Goal: Information Seeking & Learning: Learn about a topic

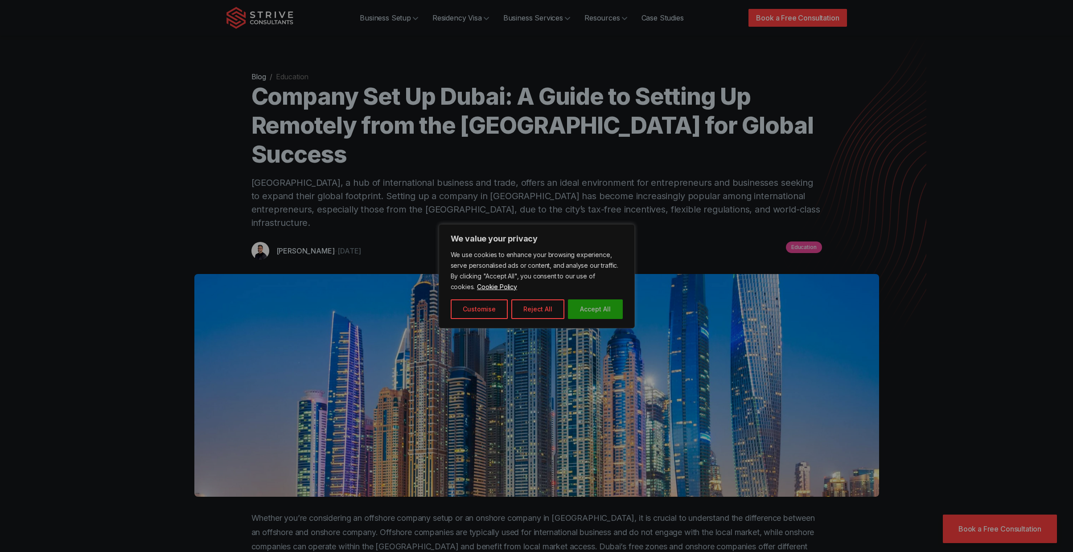
click at [612, 313] on button "Accept All" at bounding box center [595, 310] width 55 height 20
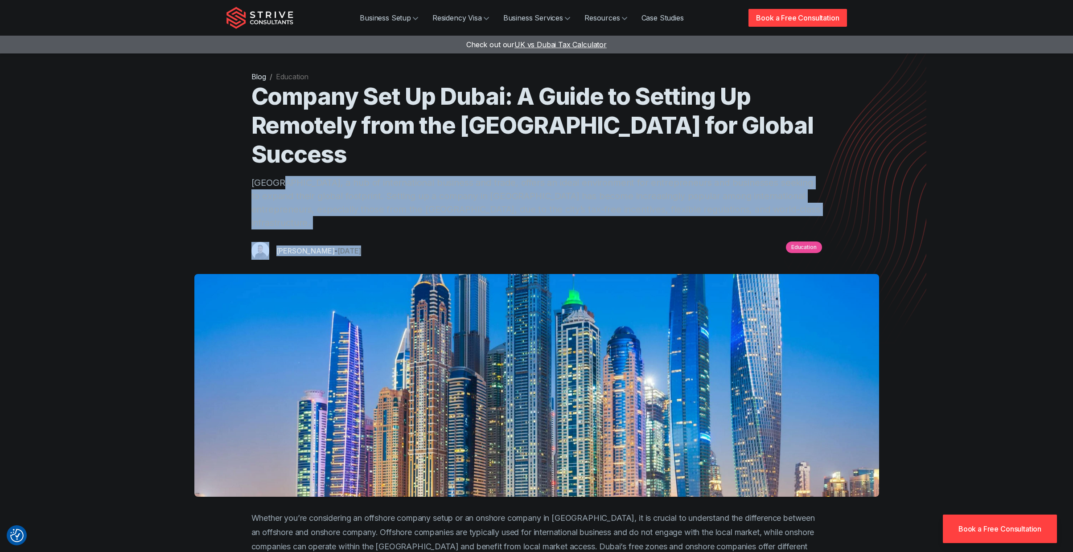
drag, startPoint x: 396, startPoint y: 153, endPoint x: 703, endPoint y: 194, distance: 309.9
click at [700, 193] on header "Blog / Education Company Set Up [GEOGRAPHIC_DATA]: A Guide to Setting Up Remote…" at bounding box center [536, 165] width 571 height 189
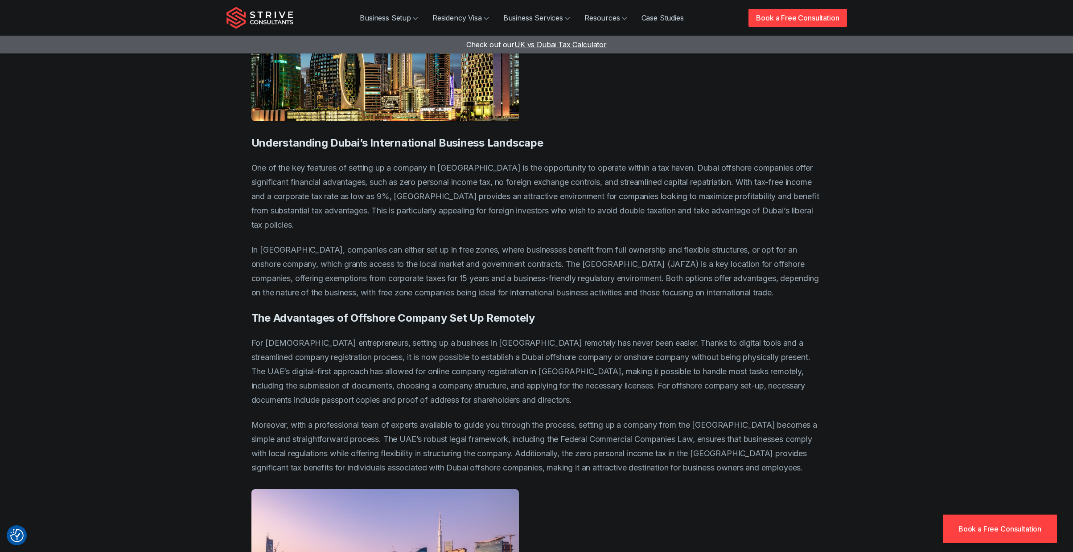
scroll to position [767, 0]
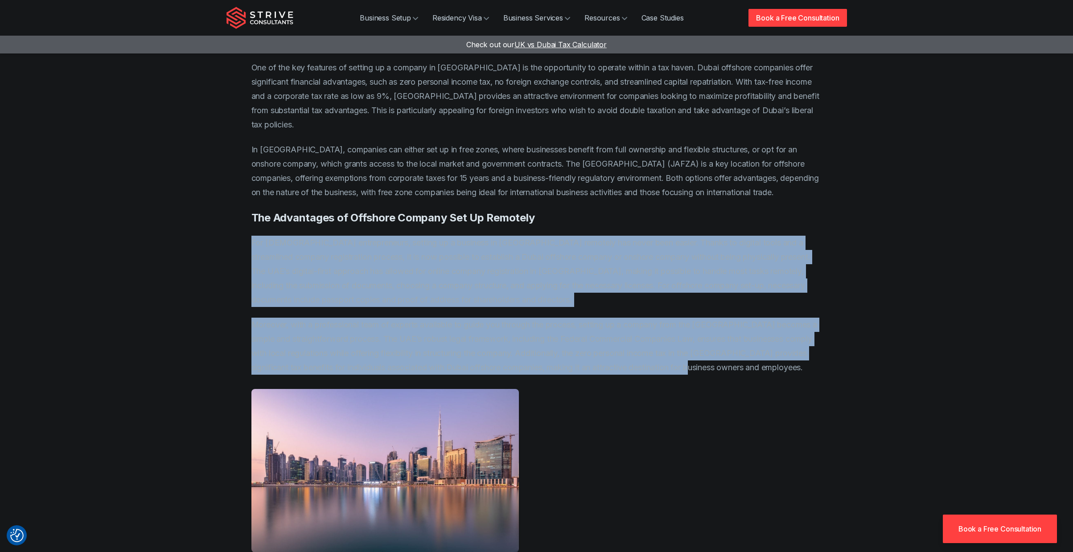
drag, startPoint x: 267, startPoint y: 159, endPoint x: 855, endPoint y: 292, distance: 603.3
click at [855, 292] on div "Blog / Education Company Set Up [GEOGRAPHIC_DATA]: A Guide to Setting Up Remote…" at bounding box center [537, 317] width 642 height 2169
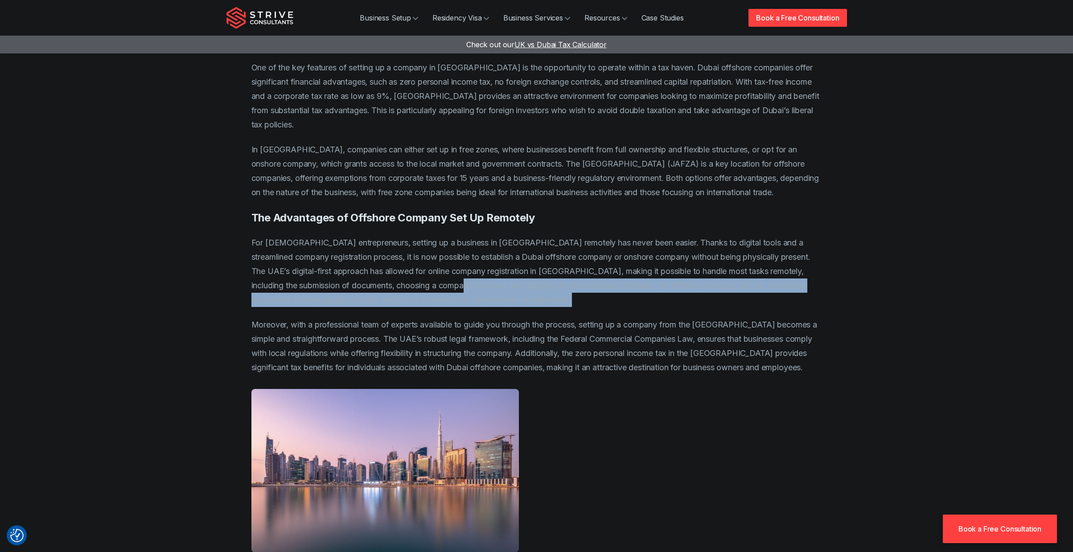
drag, startPoint x: 774, startPoint y: 272, endPoint x: 489, endPoint y: 212, distance: 291.7
click at [489, 211] on div "Blog / Education Company Set Up [GEOGRAPHIC_DATA]: A Guide to Setting Up Remote…" at bounding box center [537, 317] width 642 height 2169
drag, startPoint x: 489, startPoint y: 212, endPoint x: 466, endPoint y: 213, distance: 23.2
click at [489, 236] on p "For [DEMOGRAPHIC_DATA] entrepreneurs, setting up a business in [GEOGRAPHIC_DATA…" at bounding box center [536, 271] width 571 height 71
drag, startPoint x: 447, startPoint y: 209, endPoint x: 616, endPoint y: 231, distance: 171.3
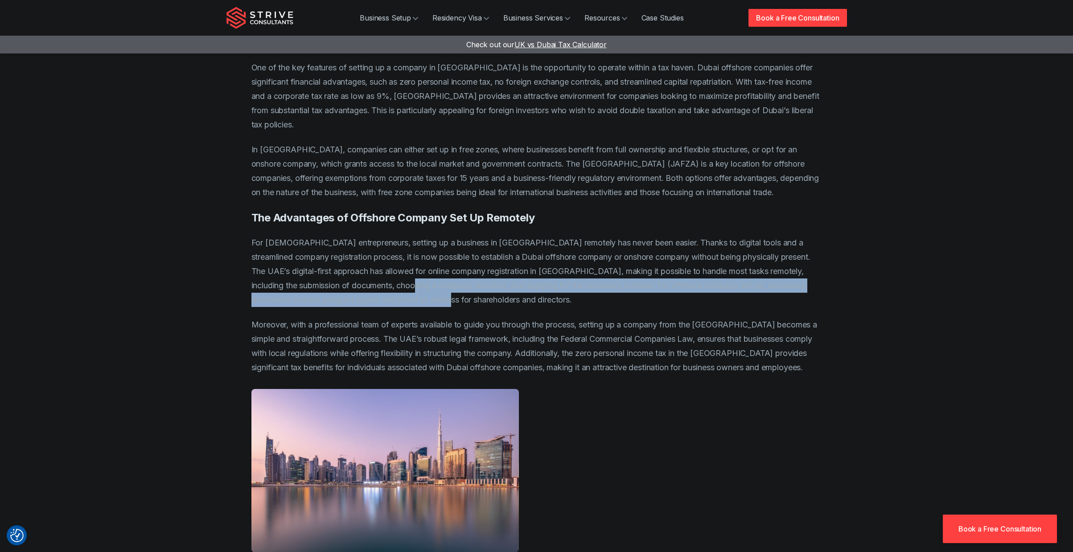
click at [616, 236] on p "For [DEMOGRAPHIC_DATA] entrepreneurs, setting up a business in [GEOGRAPHIC_DATA…" at bounding box center [536, 271] width 571 height 71
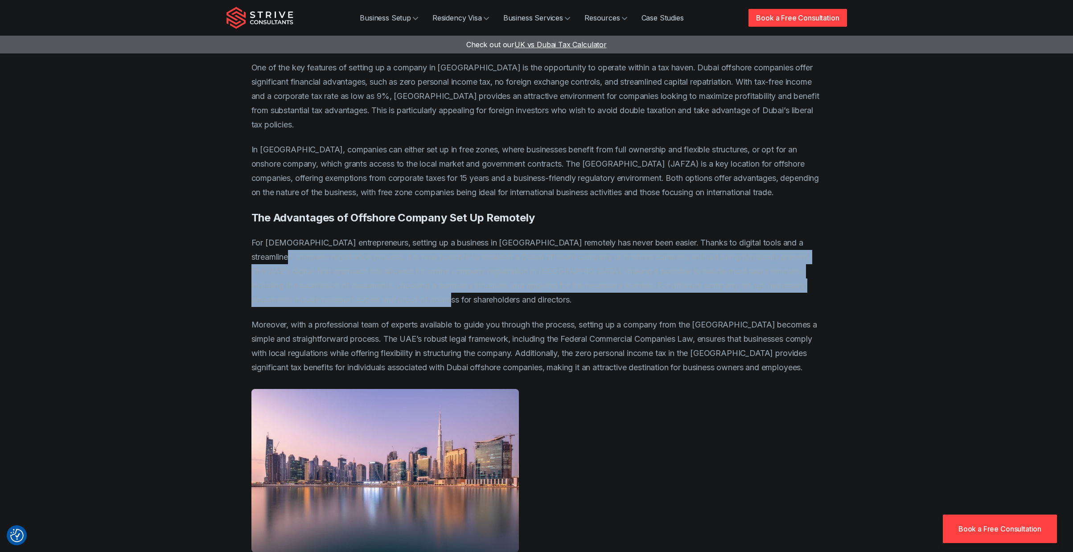
drag, startPoint x: 616, startPoint y: 232, endPoint x: 293, endPoint y: 180, distance: 327.4
click at [293, 236] on p "For [DEMOGRAPHIC_DATA] entrepreneurs, setting up a business in [GEOGRAPHIC_DATA…" at bounding box center [536, 271] width 571 height 71
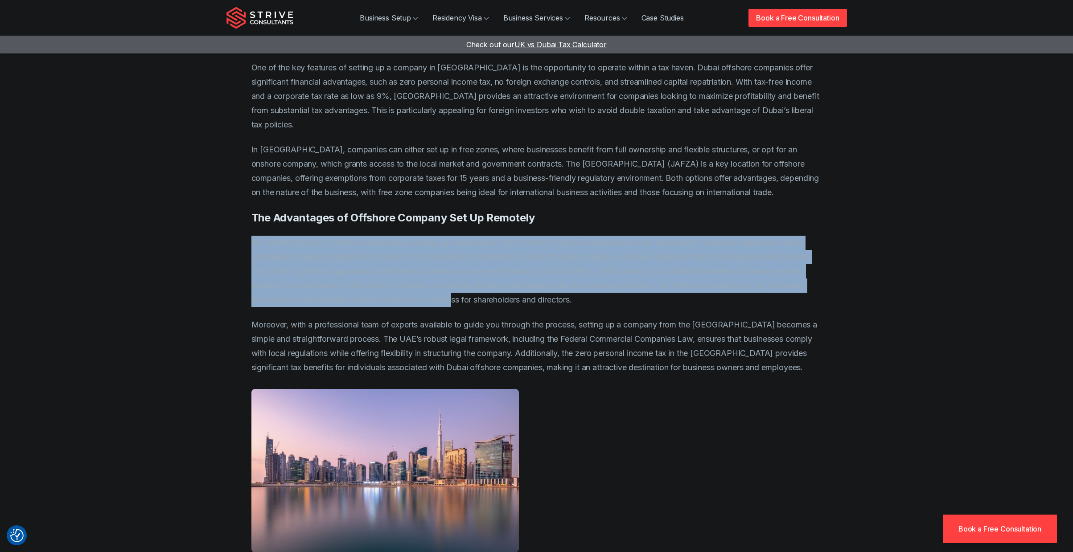
drag, startPoint x: 326, startPoint y: 180, endPoint x: 569, endPoint y: 226, distance: 247.3
click at [569, 226] on div "Blog / Education Company Set Up [GEOGRAPHIC_DATA]: A Guide to Setting Up Remote…" at bounding box center [536, 317] width 621 height 2169
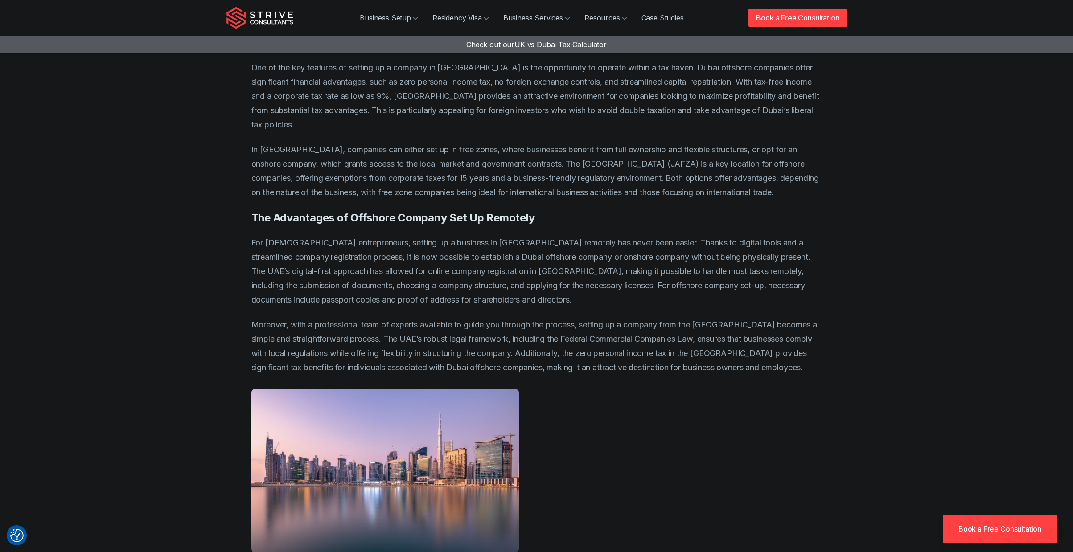
click at [569, 236] on p "For [DEMOGRAPHIC_DATA] entrepreneurs, setting up a business in [GEOGRAPHIC_DATA…" at bounding box center [536, 271] width 571 height 71
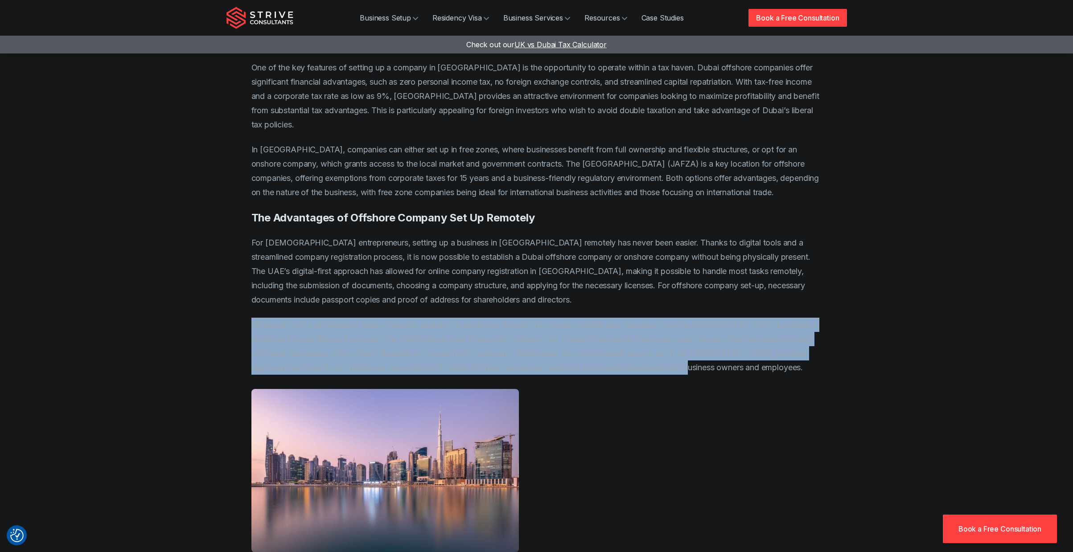
drag, startPoint x: 230, startPoint y: 248, endPoint x: 794, endPoint y: 302, distance: 567.3
click at [794, 302] on div "Blog / Education Company Set Up [GEOGRAPHIC_DATA]: A Guide to Setting Up Remote…" at bounding box center [536, 317] width 621 height 2169
click at [801, 318] on p "Moreover, with a professional team of experts available to guide you through th…" at bounding box center [536, 346] width 571 height 57
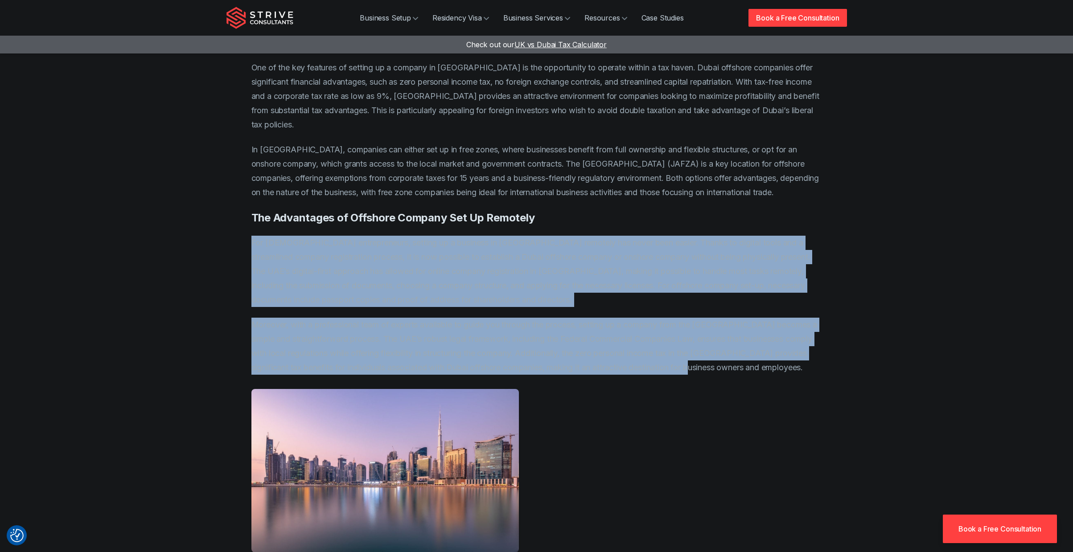
drag, startPoint x: 800, startPoint y: 298, endPoint x: 255, endPoint y: 173, distance: 559.4
click at [242, 167] on div "Blog / Education Company Set Up [GEOGRAPHIC_DATA]: A Guide to Setting Up Remote…" at bounding box center [536, 317] width 621 height 2169
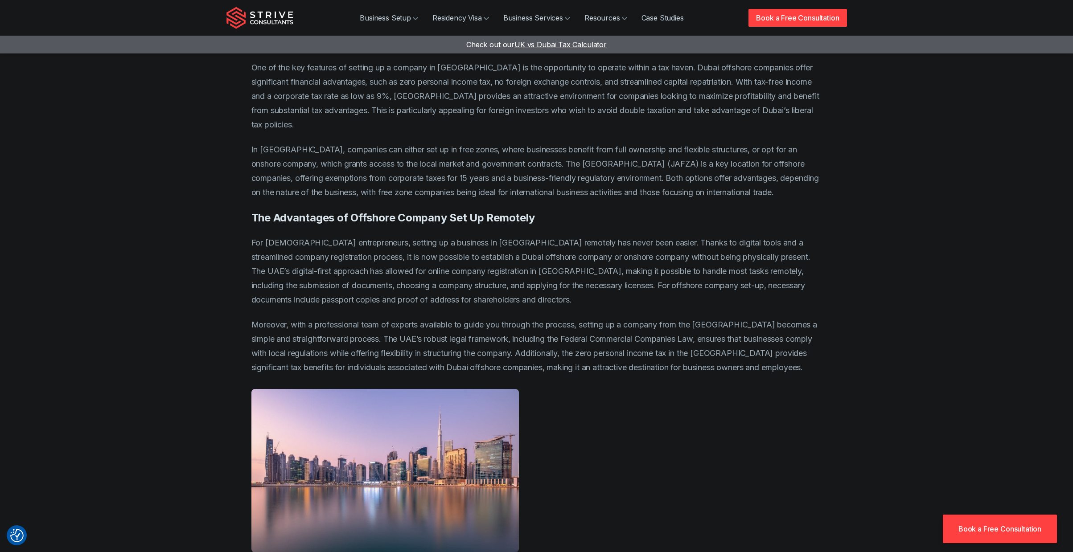
click at [333, 236] on p "For [DEMOGRAPHIC_DATA] entrepreneurs, setting up a business in [GEOGRAPHIC_DATA…" at bounding box center [536, 271] width 571 height 71
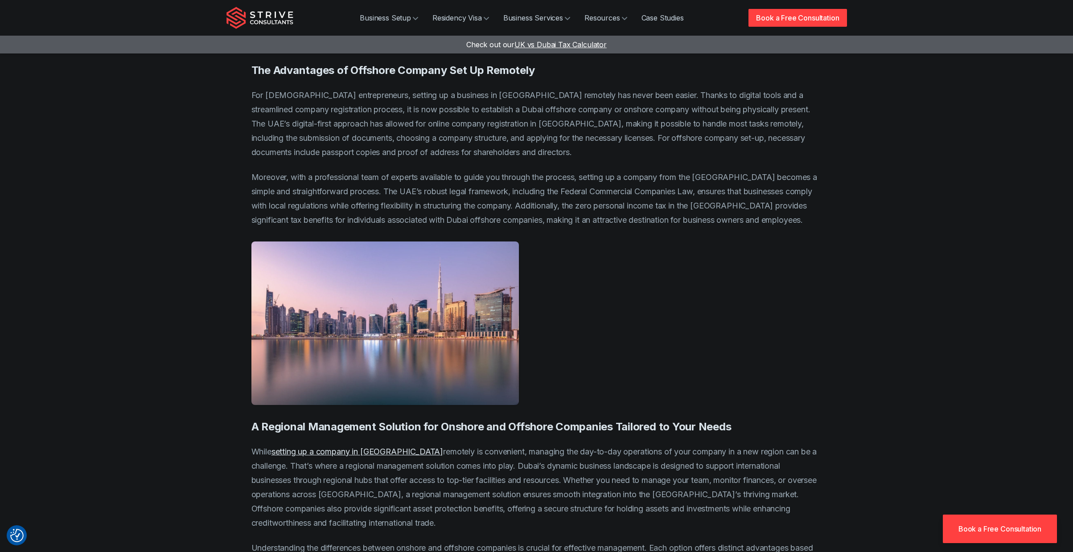
scroll to position [1025, 0]
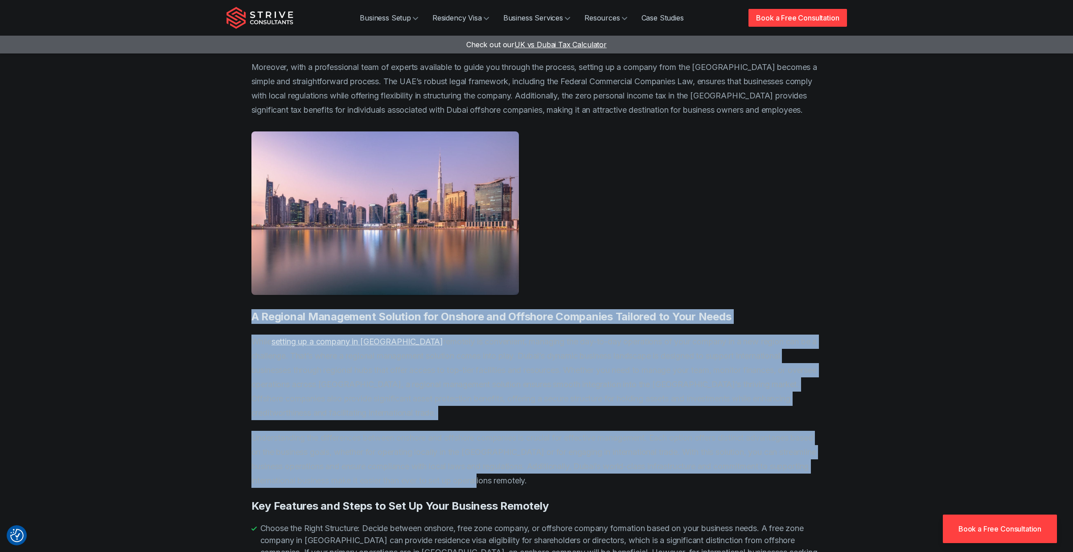
drag, startPoint x: 205, startPoint y: 240, endPoint x: 835, endPoint y: 406, distance: 652.2
click at [834, 409] on section "Blog / Education Company Set Up [GEOGRAPHIC_DATA]: A Guide to Setting Up Remote…" at bounding box center [536, 158] width 1073 height 2367
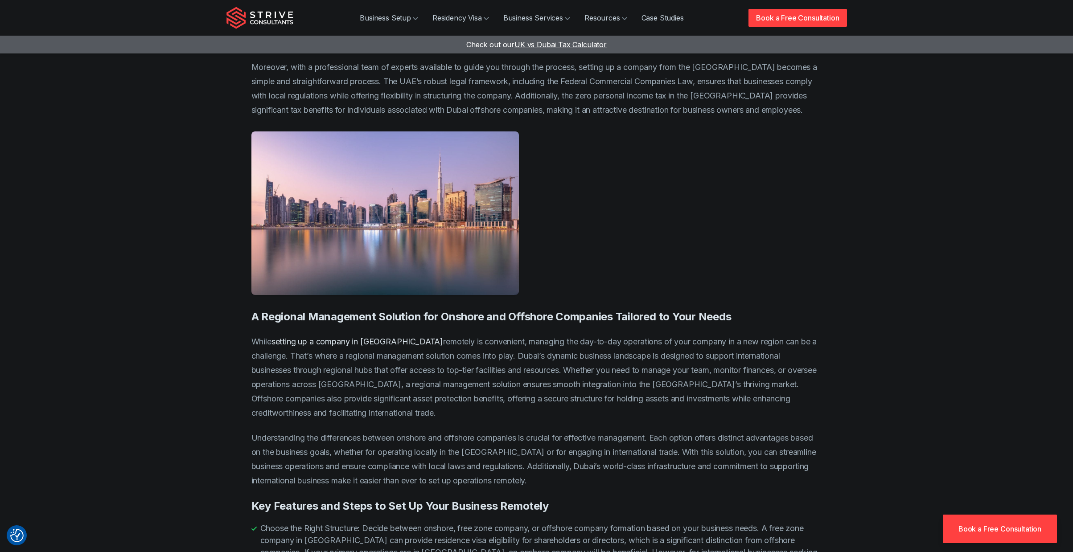
click at [836, 406] on div "Blog / Education Company Set Up [GEOGRAPHIC_DATA]: A Guide to Setting Up Remote…" at bounding box center [536, 59] width 621 height 2169
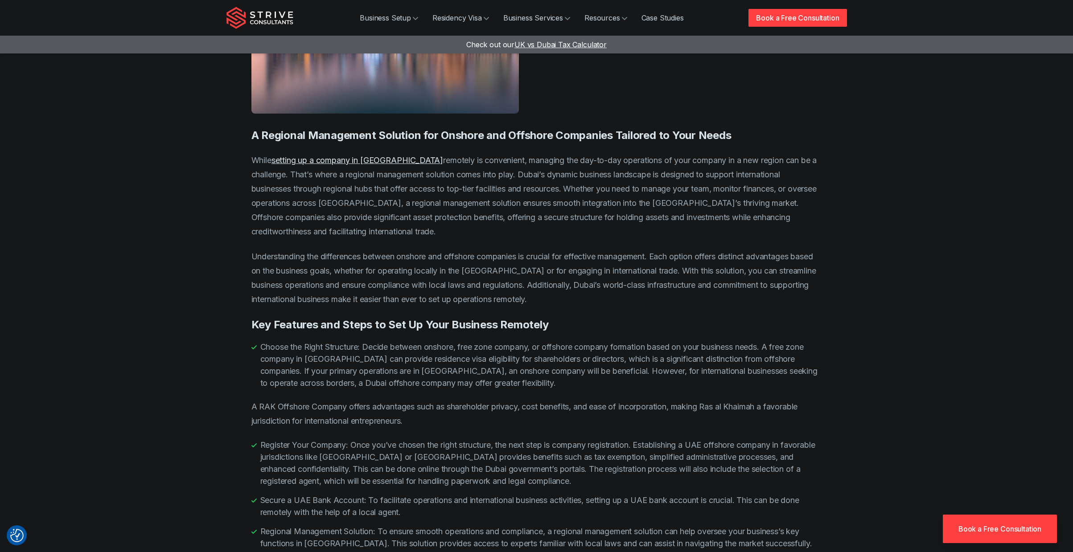
scroll to position [1257, 0]
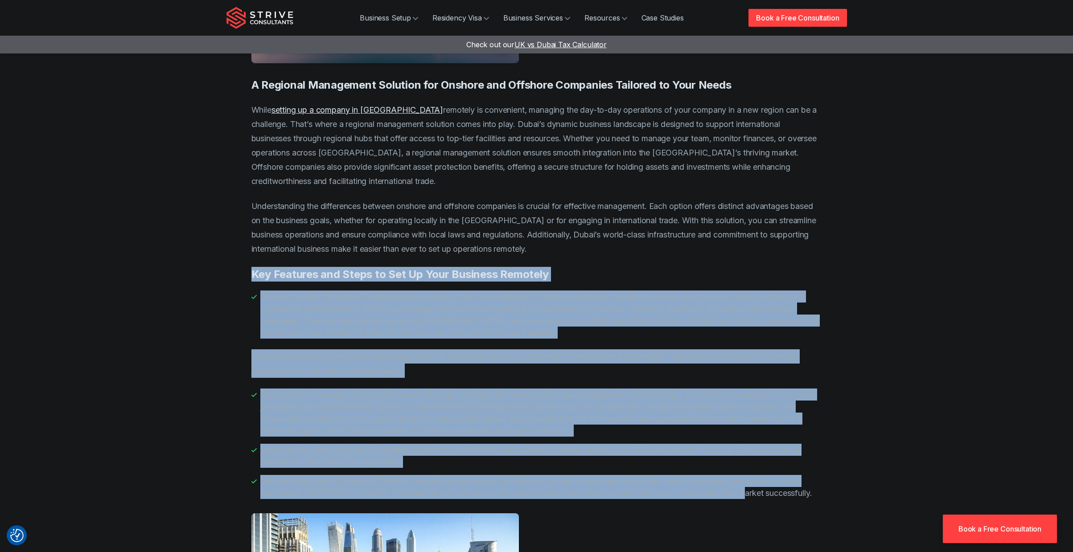
drag, startPoint x: 251, startPoint y: 197, endPoint x: 760, endPoint y: 423, distance: 556.2
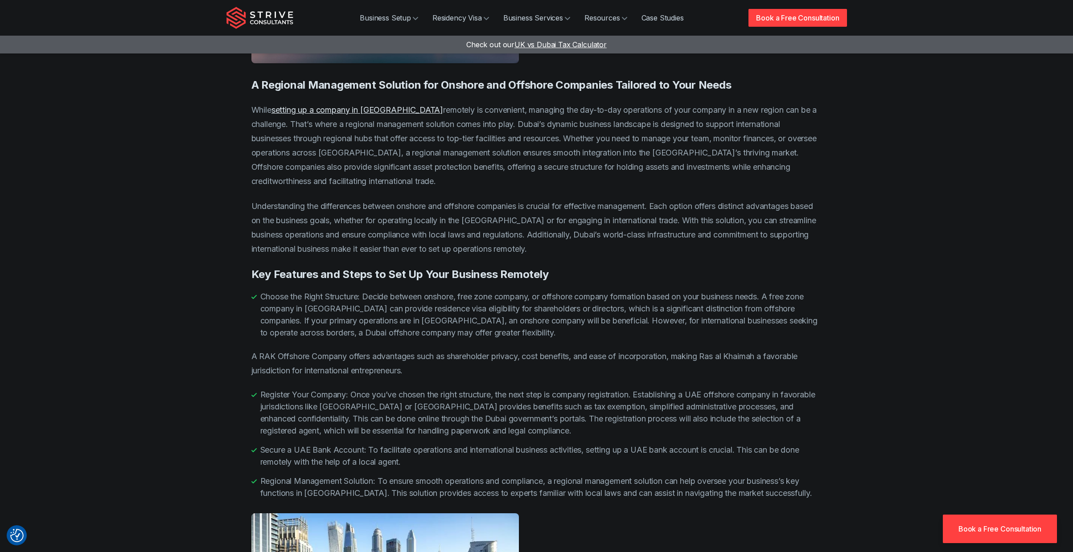
click at [773, 475] on li "Regional Management Solution: To ensure smooth operations and compliance, a reg…" at bounding box center [536, 487] width 571 height 24
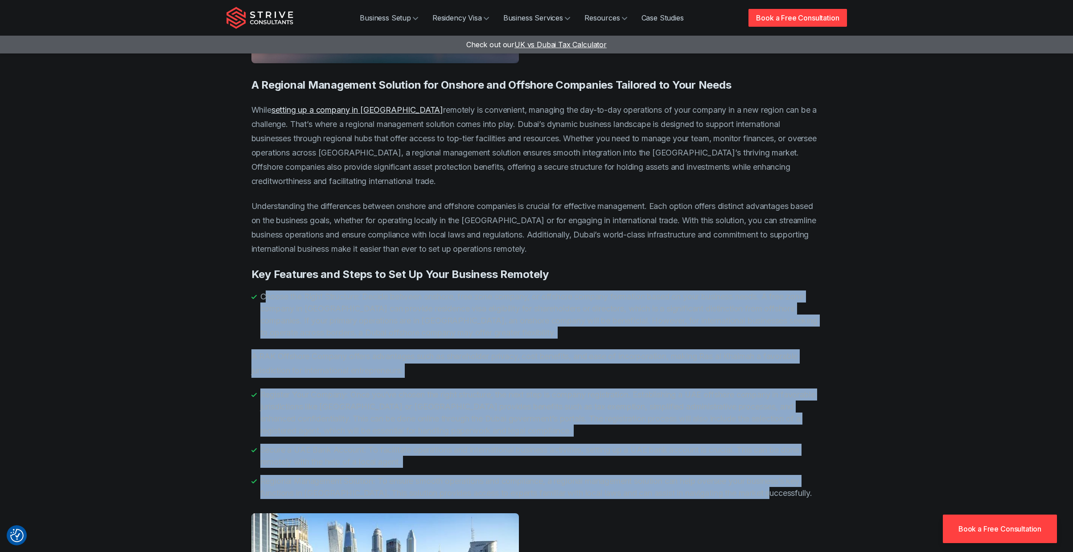
drag, startPoint x: 778, startPoint y: 427, endPoint x: 267, endPoint y: 224, distance: 550.4
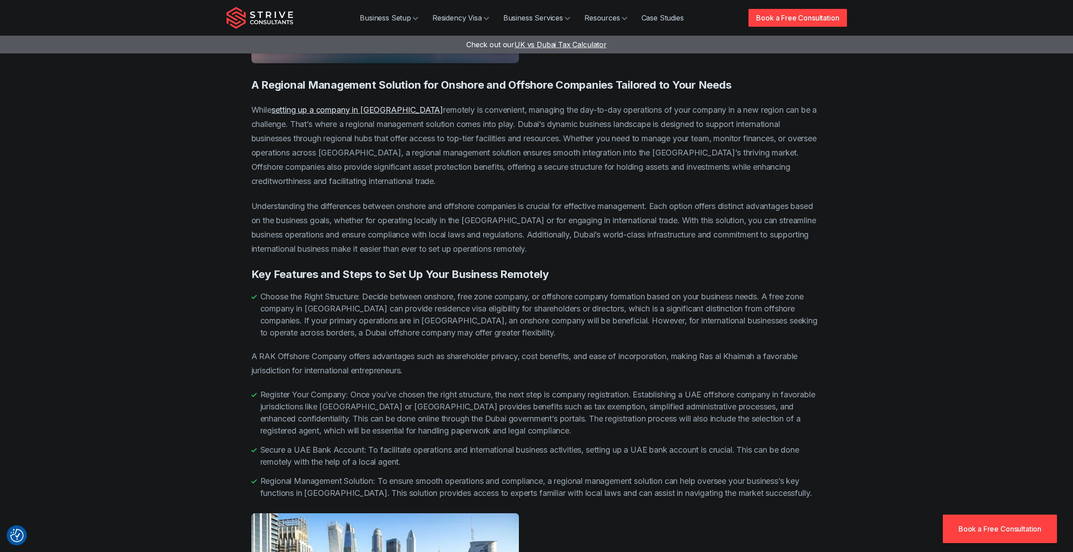
drag, startPoint x: 263, startPoint y: 223, endPoint x: 252, endPoint y: 220, distance: 12.0
click at [263, 291] on li "Choose the Right Structure: Decide between onshore, free zone company, or offsh…" at bounding box center [536, 315] width 571 height 48
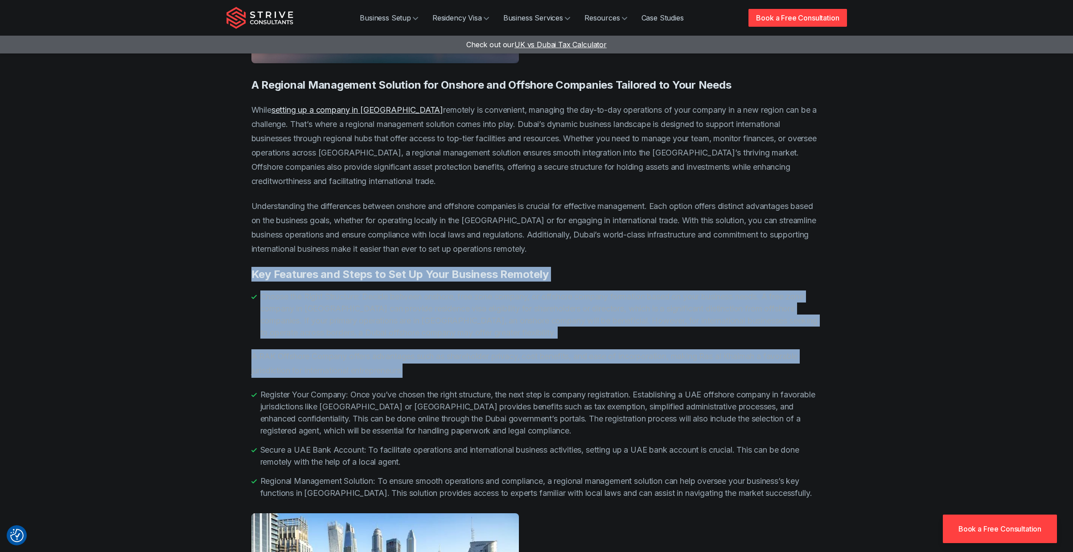
drag, startPoint x: 230, startPoint y: 197, endPoint x: 500, endPoint y: 295, distance: 286.8
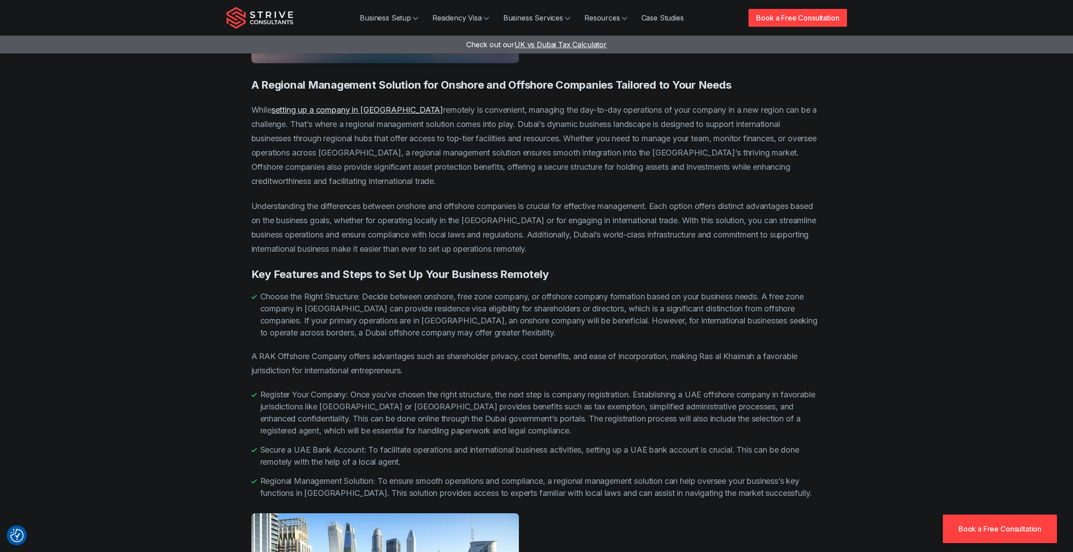
click at [500, 349] on p "A RAK Offshore Company offers advantages such as shareholder privacy, cost bene…" at bounding box center [536, 363] width 571 height 29
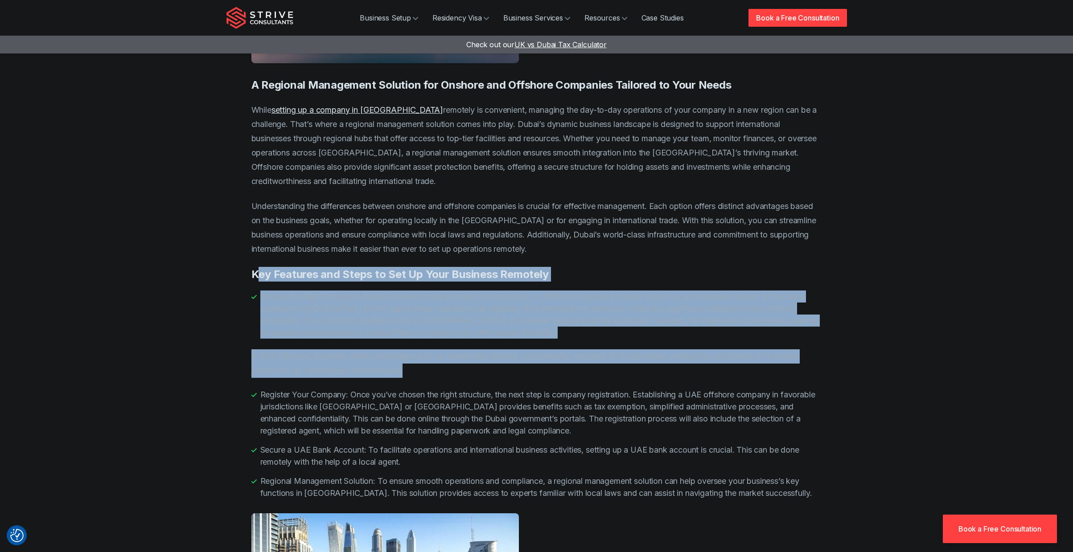
drag, startPoint x: 489, startPoint y: 298, endPoint x: 255, endPoint y: 202, distance: 252.5
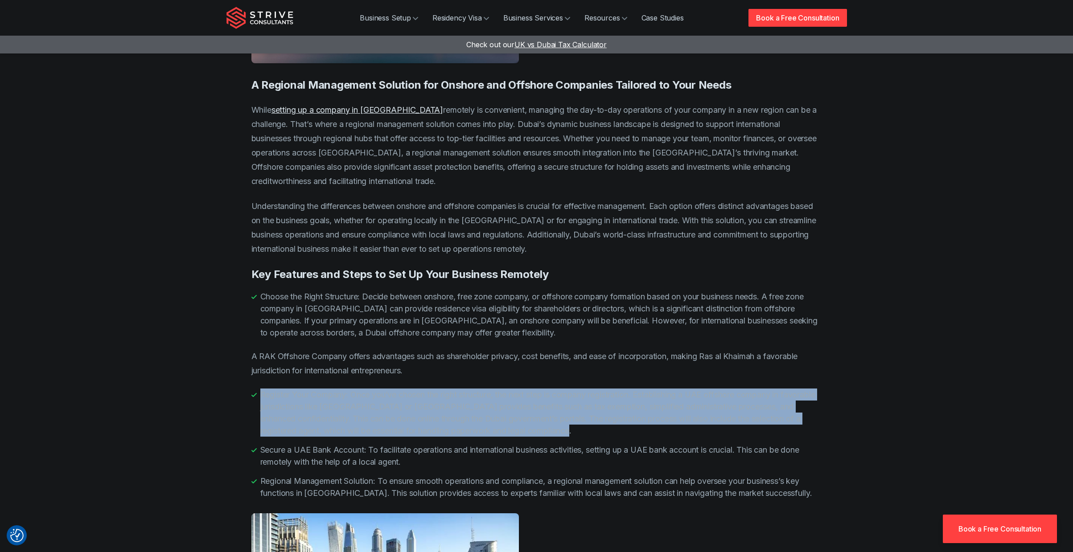
drag, startPoint x: 251, startPoint y: 321, endPoint x: 624, endPoint y: 361, distance: 374.8
click at [627, 389] on li "Register Your Company: Once you’ve chosen the right structure, the next step is…" at bounding box center [536, 413] width 571 height 48
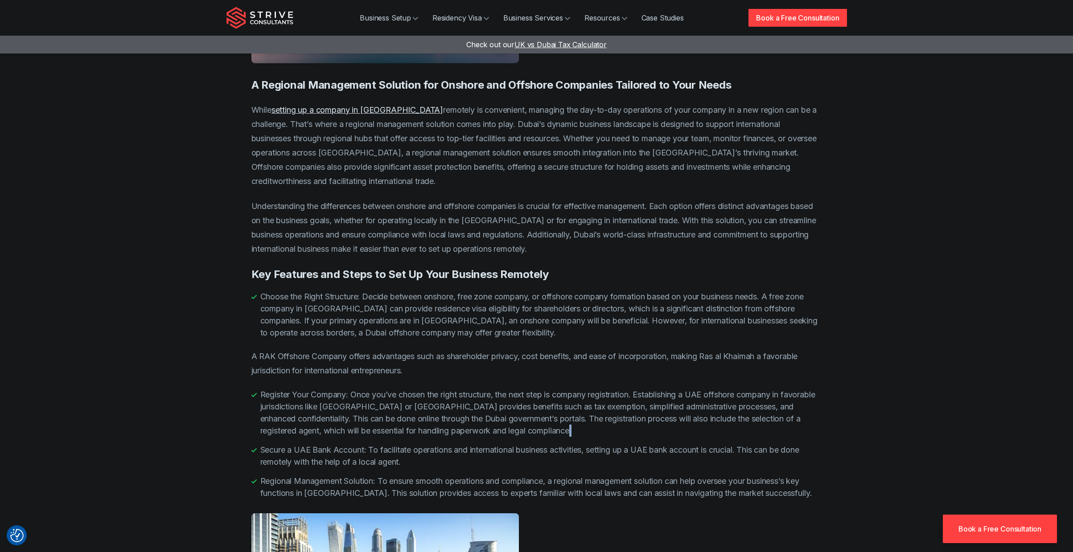
drag, startPoint x: 627, startPoint y: 362, endPoint x: 619, endPoint y: 360, distance: 8.7
click at [619, 389] on li "Register Your Company: Once you’ve chosen the right structure, the next step is…" at bounding box center [536, 413] width 571 height 48
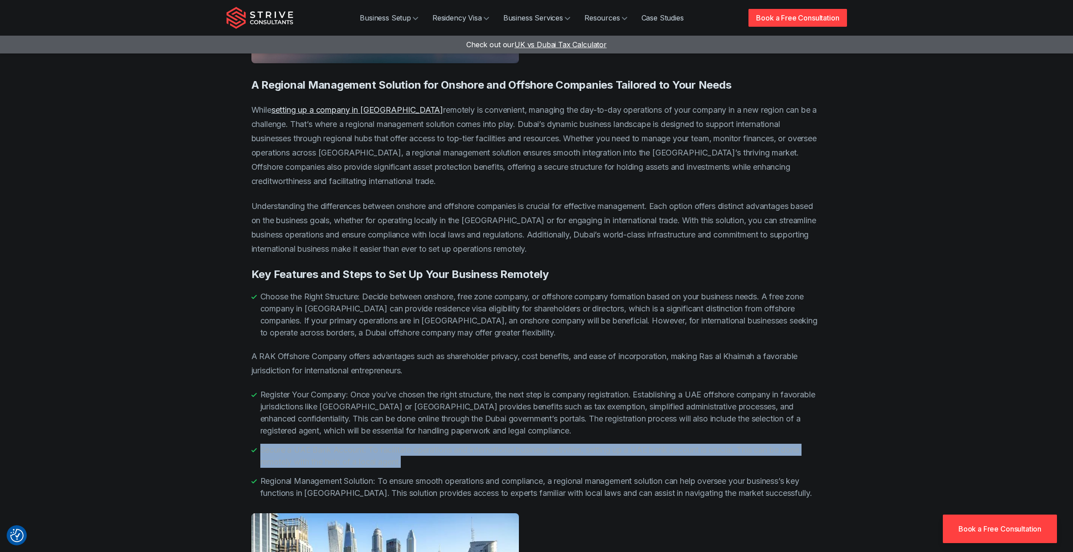
drag, startPoint x: 258, startPoint y: 377, endPoint x: 424, endPoint y: 393, distance: 167.5
click at [424, 444] on li "Secure a UAE Bank Account: To facilitate operations and international business …" at bounding box center [536, 456] width 571 height 24
click at [440, 444] on li "Secure a UAE Bank Account: To facilitate operations and international business …" at bounding box center [536, 456] width 571 height 24
drag, startPoint x: 438, startPoint y: 394, endPoint x: 262, endPoint y: 366, distance: 178.6
click at [262, 389] on ul "Register Your Company: Once you’ve chosen the right structure, the next step is…" at bounding box center [536, 444] width 571 height 111
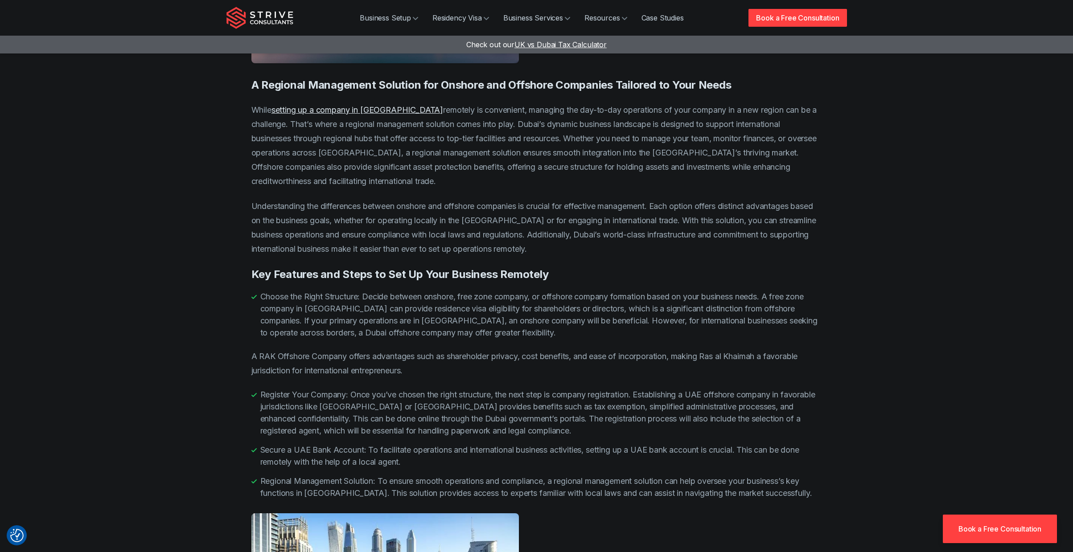
click at [284, 389] on li "Register Your Company: Once you’ve chosen the right structure, the next step is…" at bounding box center [536, 413] width 571 height 48
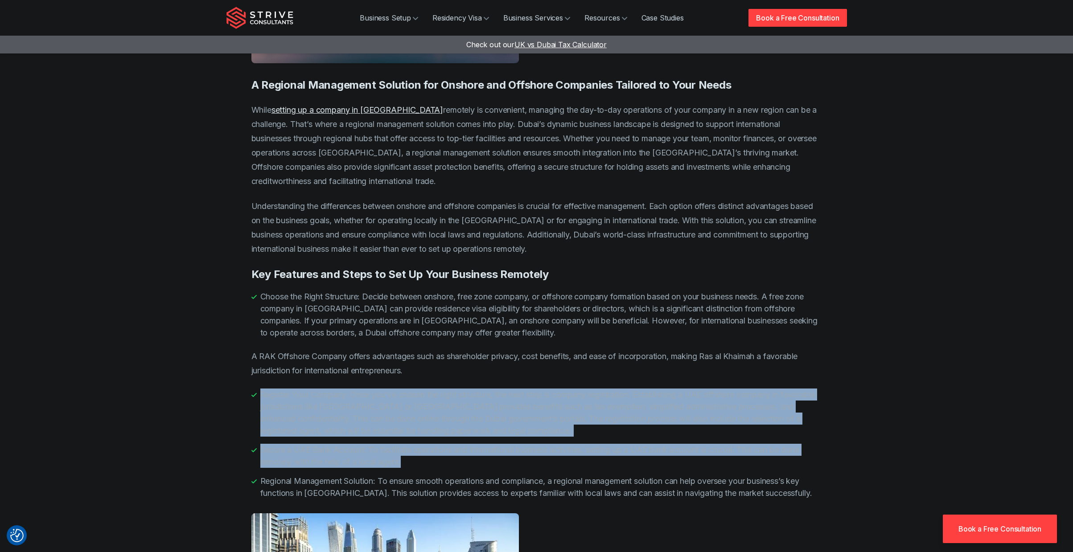
drag, startPoint x: 445, startPoint y: 390, endPoint x: 253, endPoint y: 312, distance: 206.9
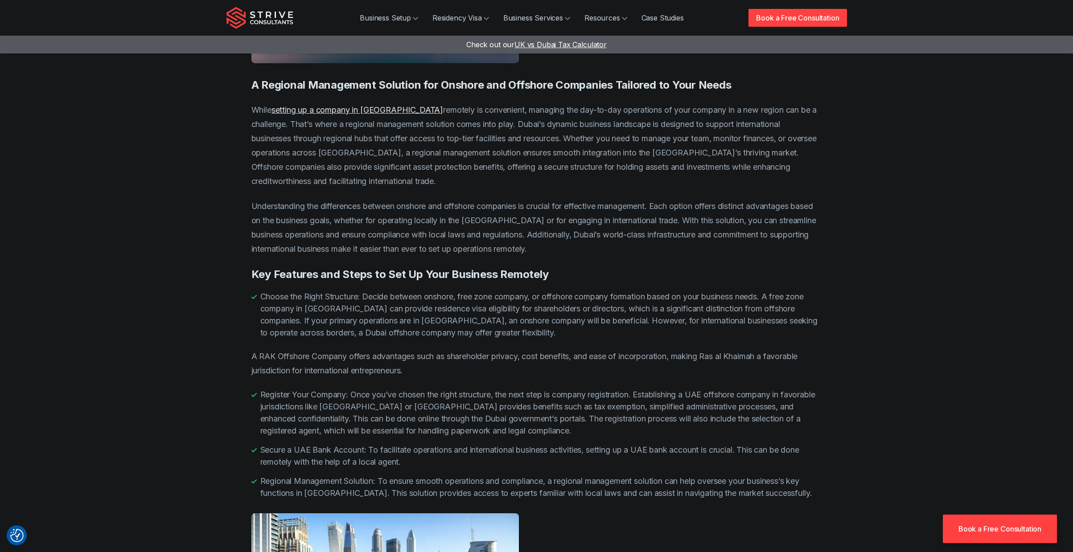
drag, startPoint x: 247, startPoint y: 307, endPoint x: 766, endPoint y: 438, distance: 535.6
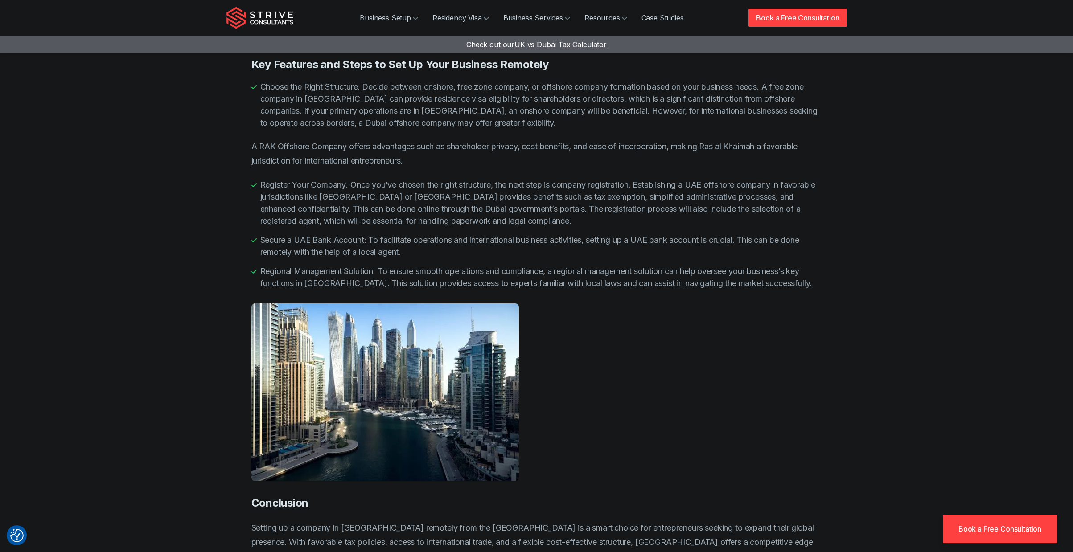
scroll to position [1471, 0]
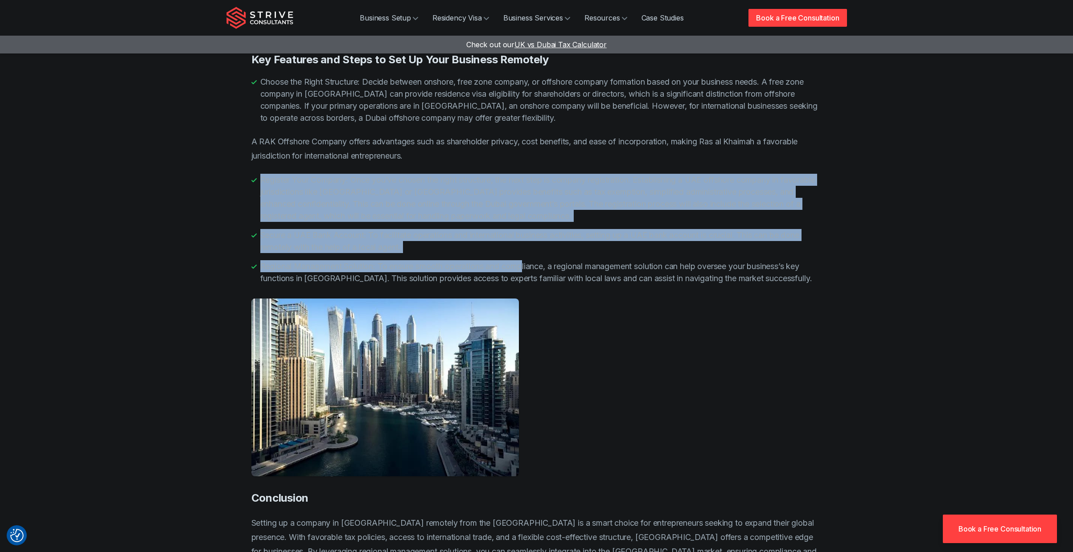
drag, startPoint x: 530, startPoint y: 194, endPoint x: 774, endPoint y: 223, distance: 245.6
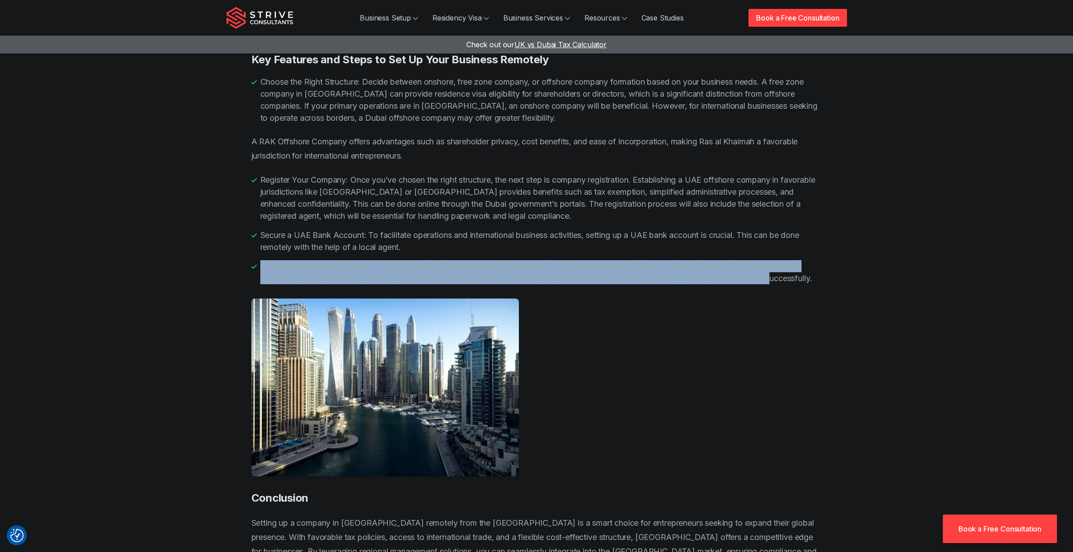
drag, startPoint x: 765, startPoint y: 210, endPoint x: 548, endPoint y: 178, distance: 219.4
click at [550, 178] on ul "Register Your Company: Once you’ve chosen the right structure, the next step is…" at bounding box center [536, 229] width 571 height 111
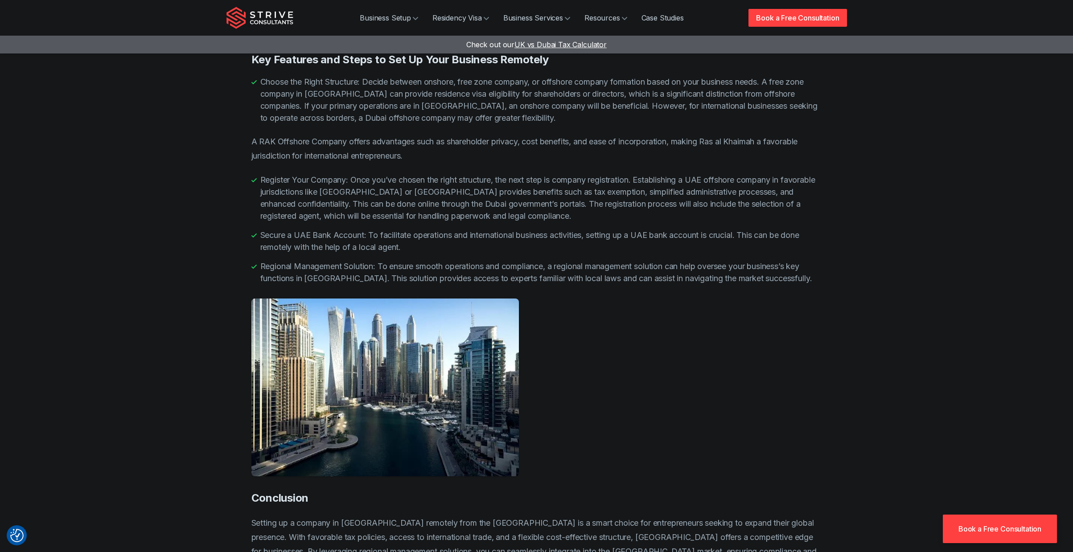
click at [547, 229] on li "Secure a UAE Bank Account: To facilitate operations and international business …" at bounding box center [536, 241] width 571 height 24
